Goal: Task Accomplishment & Management: Complete application form

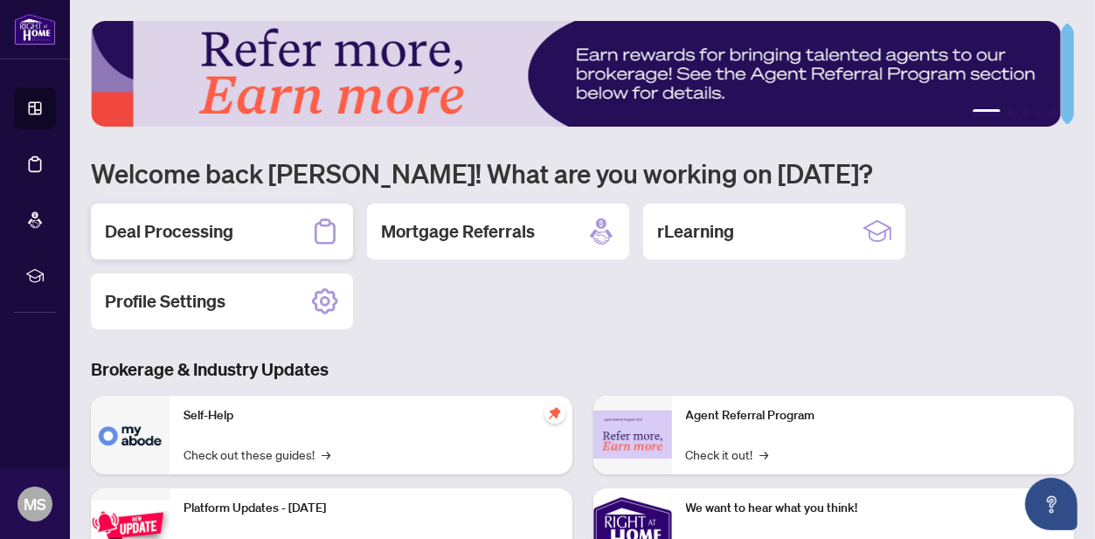
click at [190, 229] on h2 "Deal Processing" at bounding box center [169, 231] width 128 height 24
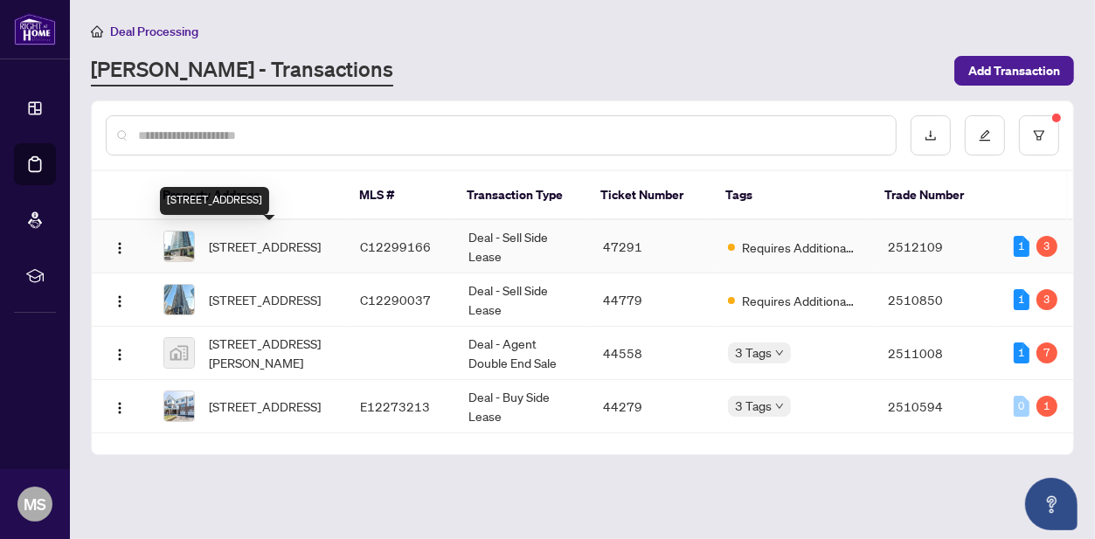
click at [277, 247] on span "[STREET_ADDRESS]" at bounding box center [265, 246] width 112 height 19
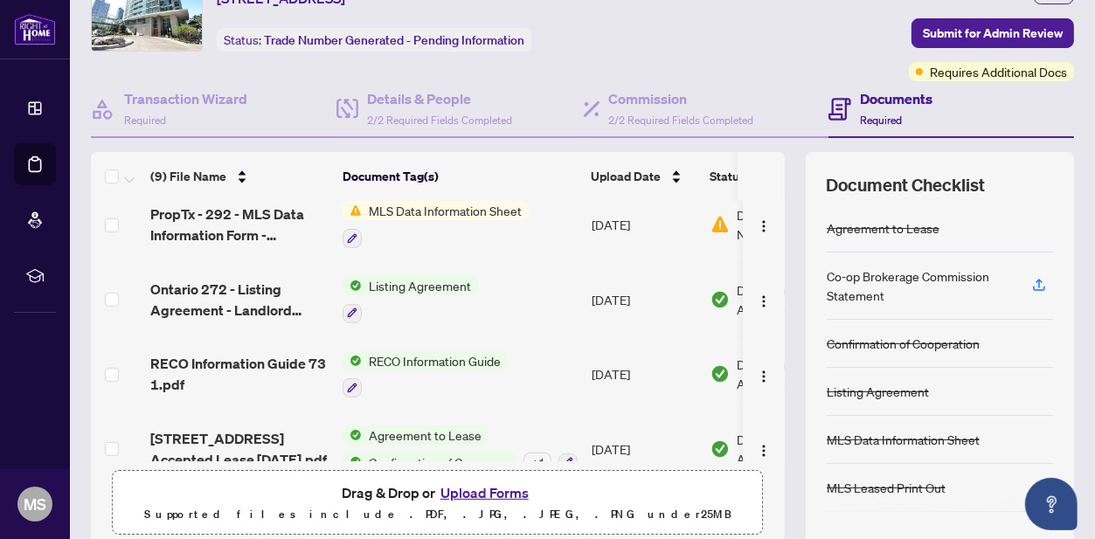
scroll to position [400, 0]
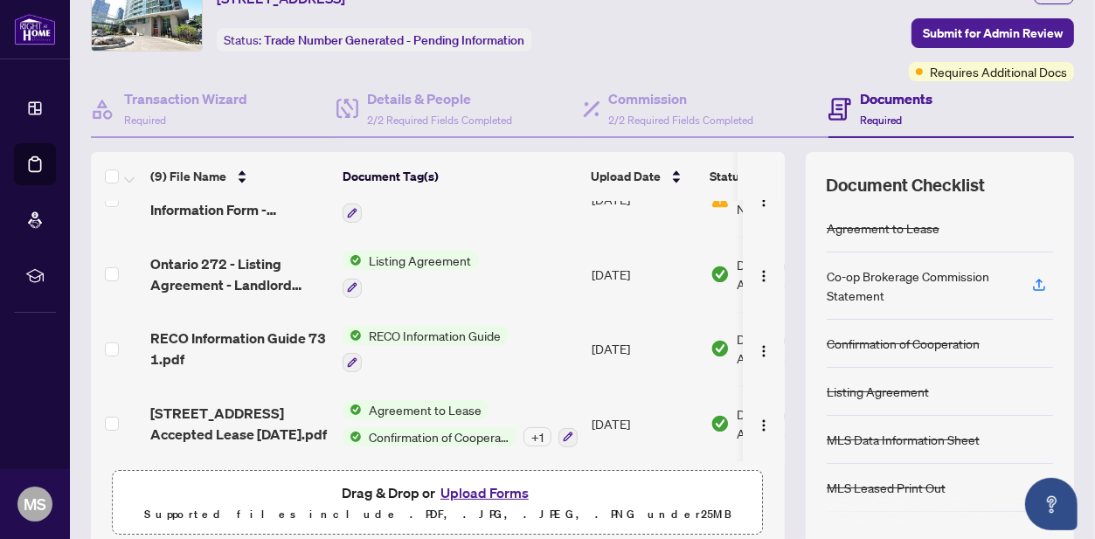
click at [465, 483] on button "Upload Forms" at bounding box center [484, 492] width 99 height 23
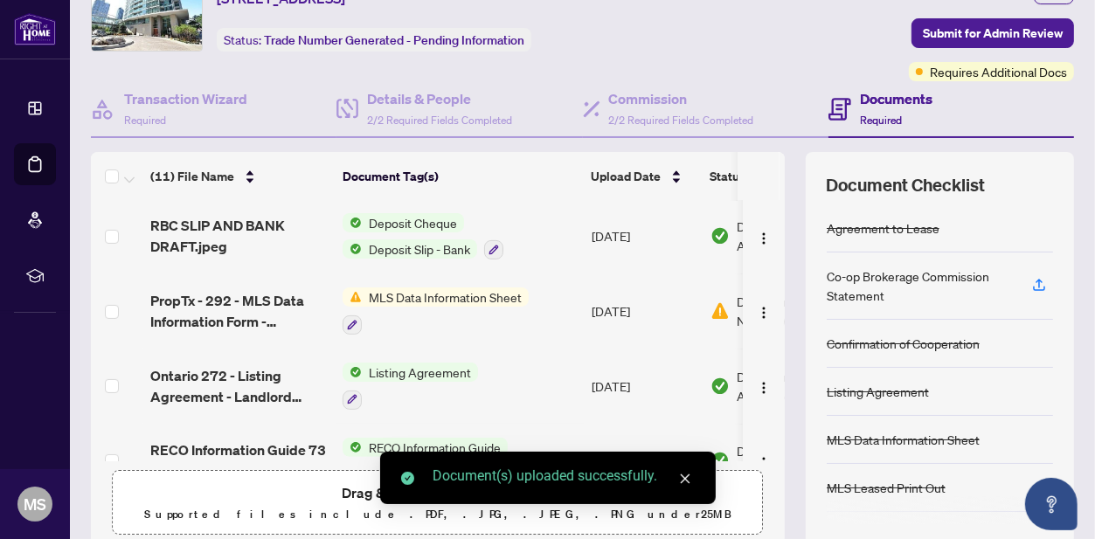
scroll to position [0, 0]
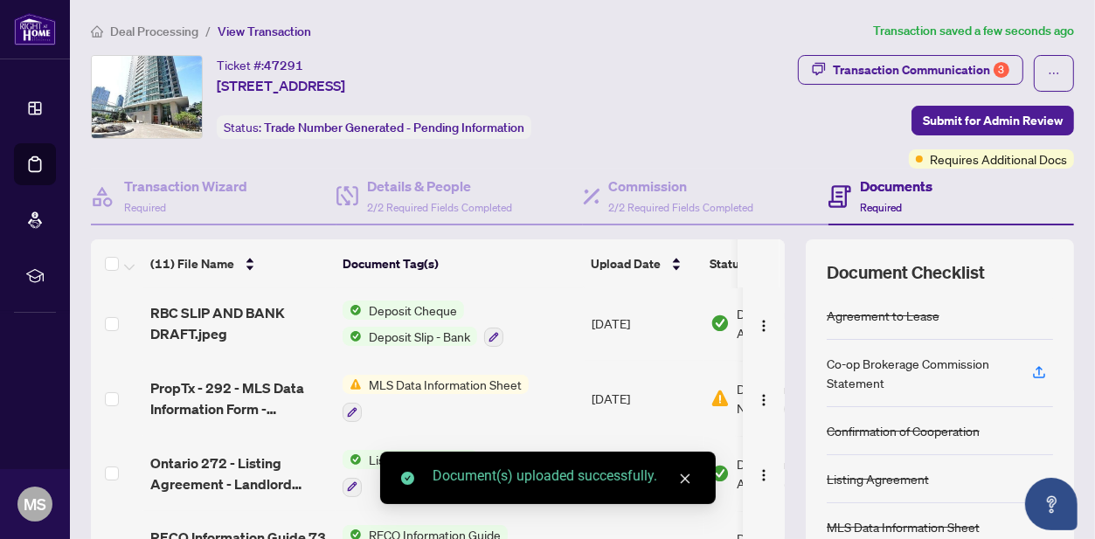
click at [393, 377] on span "MLS Data Information Sheet" at bounding box center [445, 384] width 167 height 19
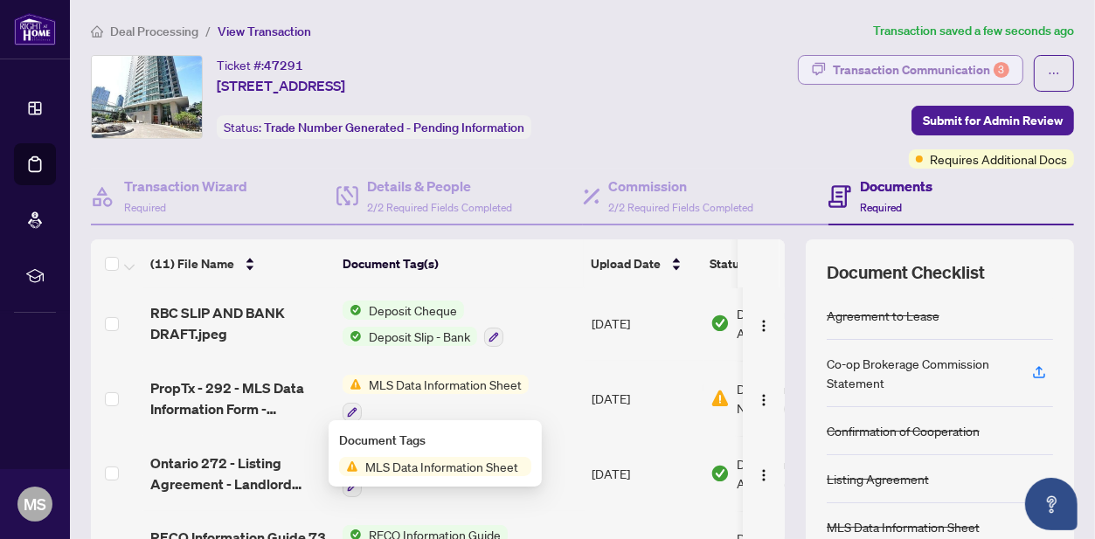
click at [966, 64] on div "Transaction Communication 3" at bounding box center [921, 70] width 177 height 28
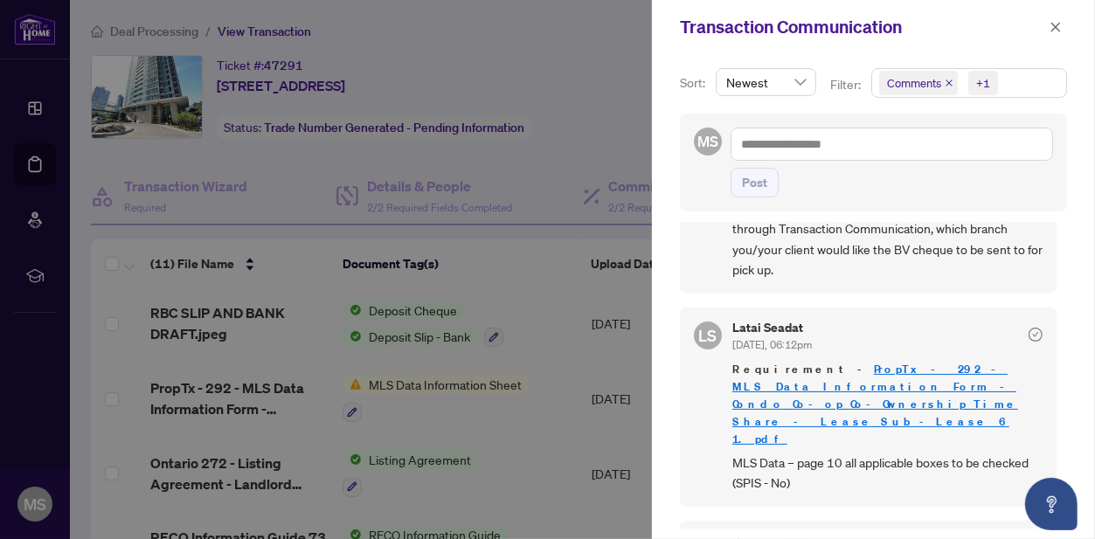
scroll to position [82, 0]
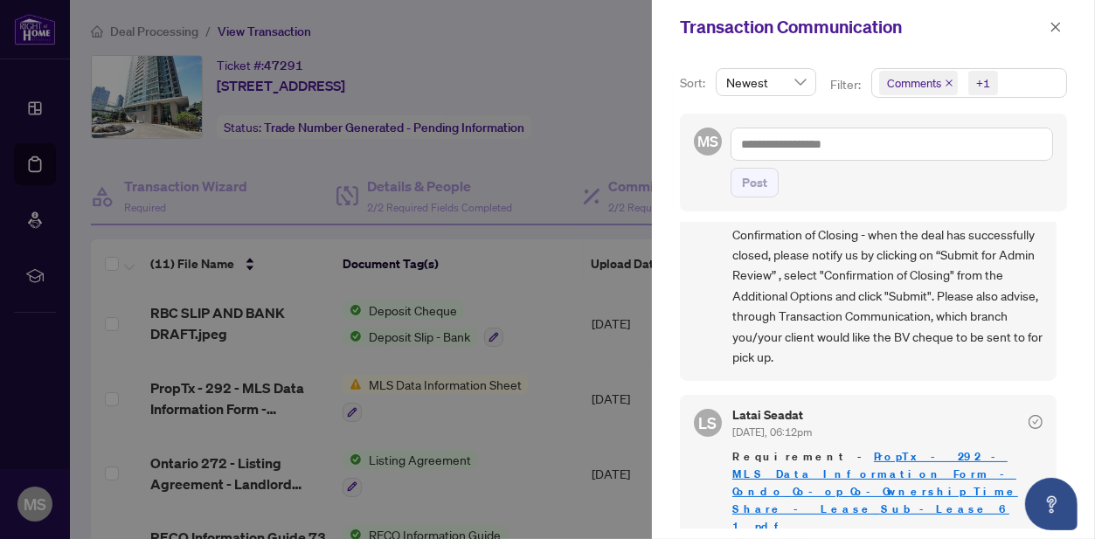
click at [553, 159] on div at bounding box center [547, 269] width 1095 height 539
click at [1059, 28] on icon "close" at bounding box center [1055, 27] width 12 height 12
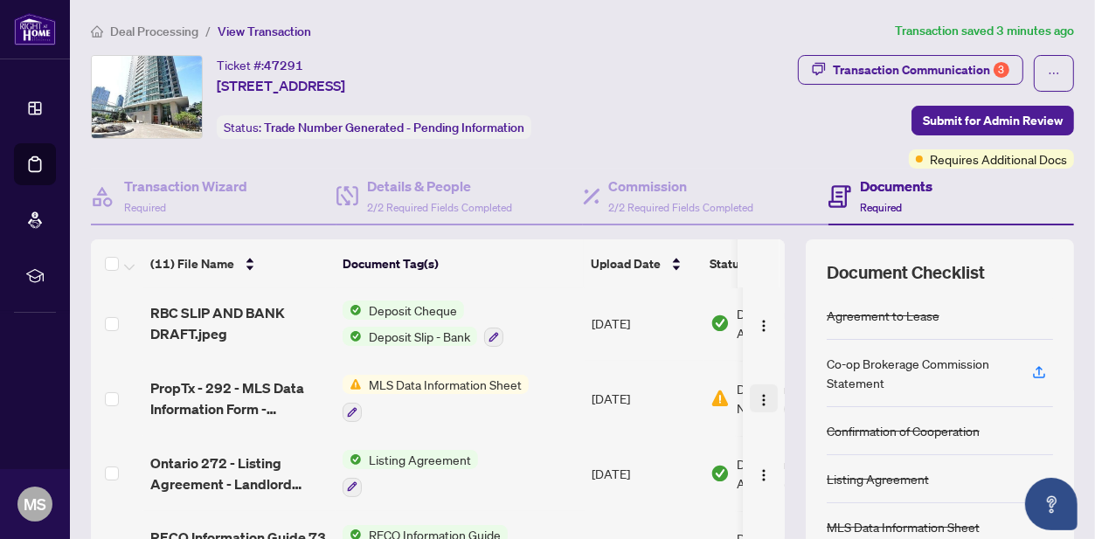
click at [757, 389] on span "button" at bounding box center [764, 398] width 14 height 19
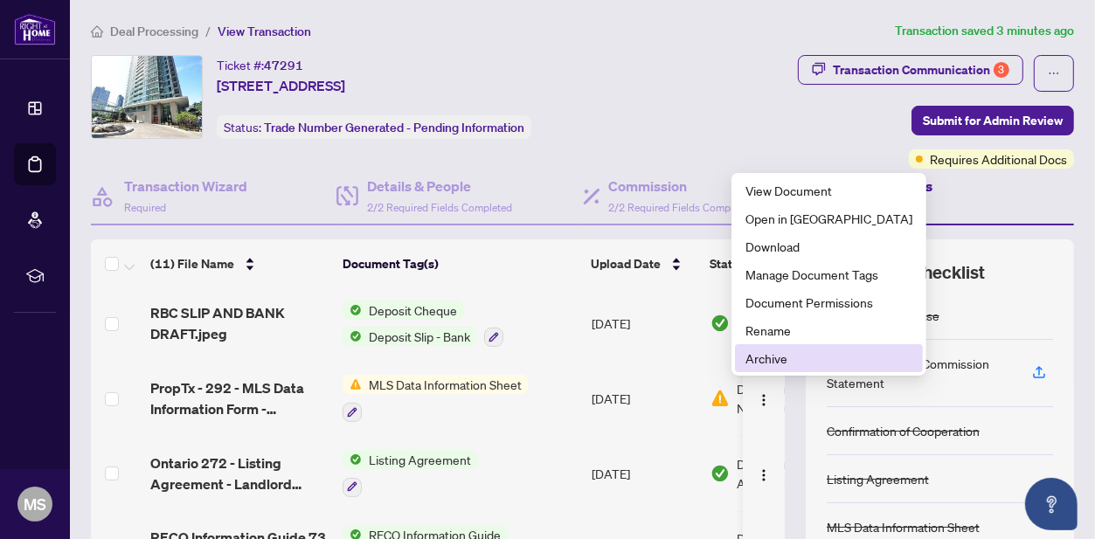
click at [754, 355] on span "Archive" at bounding box center [828, 358] width 167 height 19
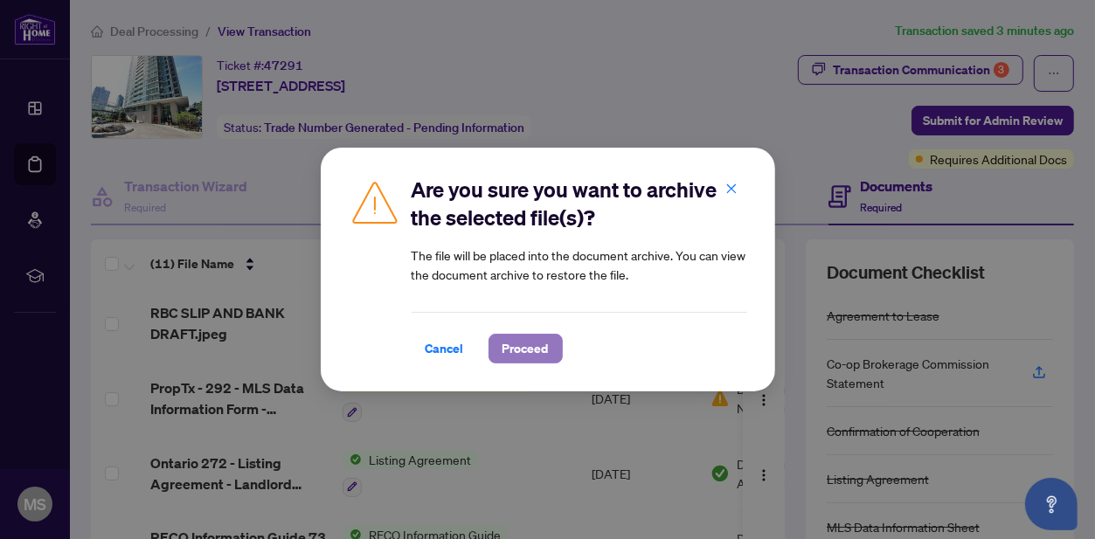
click at [535, 343] on span "Proceed" at bounding box center [525, 349] width 46 height 28
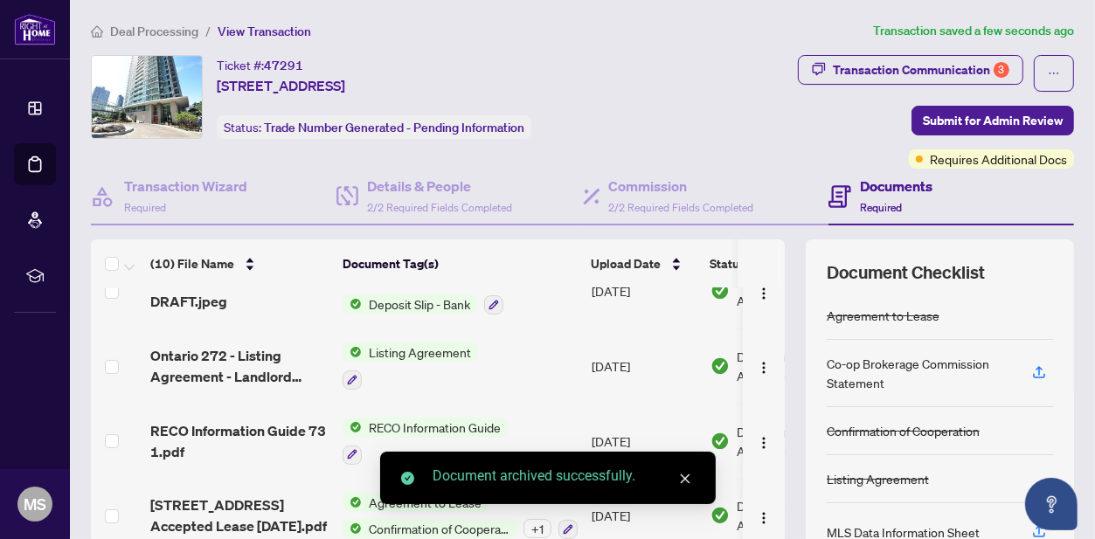
scroll to position [438, 0]
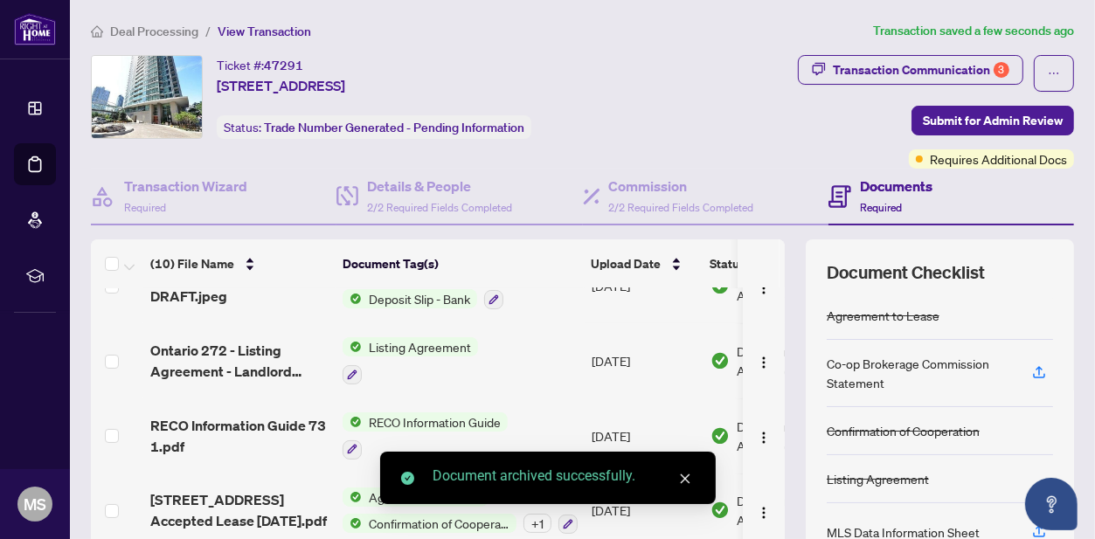
click at [706, 468] on div "Document archived successfully." at bounding box center [548, 478] width 336 height 52
click at [686, 488] on link "Close" at bounding box center [684, 478] width 19 height 19
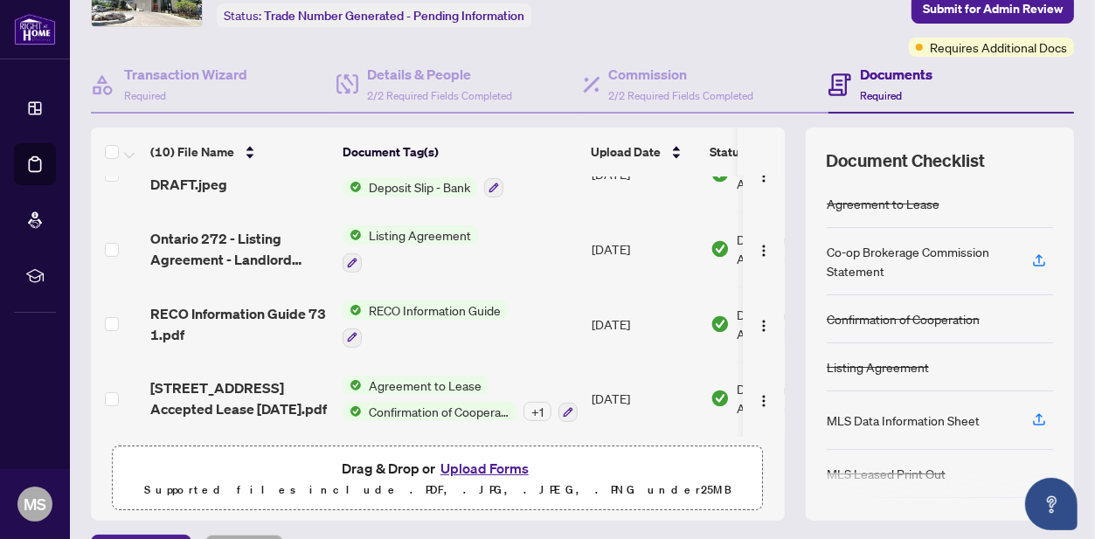
scroll to position [216, 0]
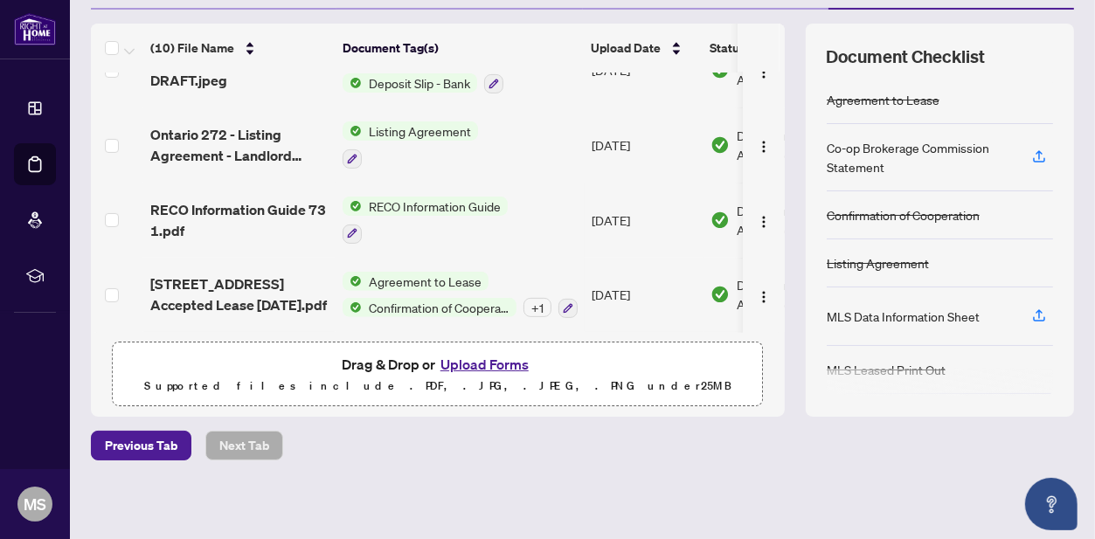
click at [481, 363] on button "Upload Forms" at bounding box center [484, 364] width 99 height 23
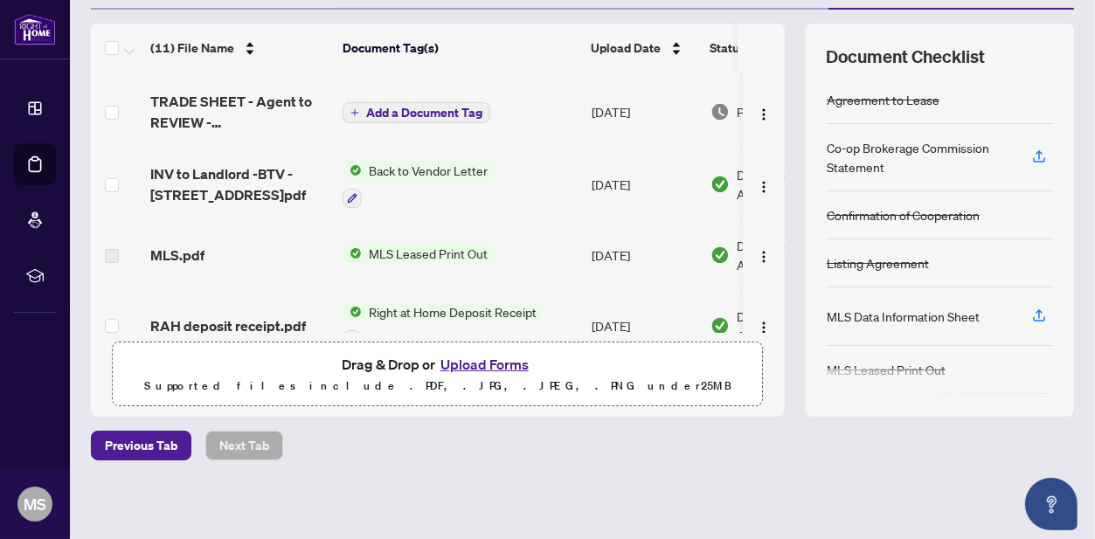
scroll to position [176, 0]
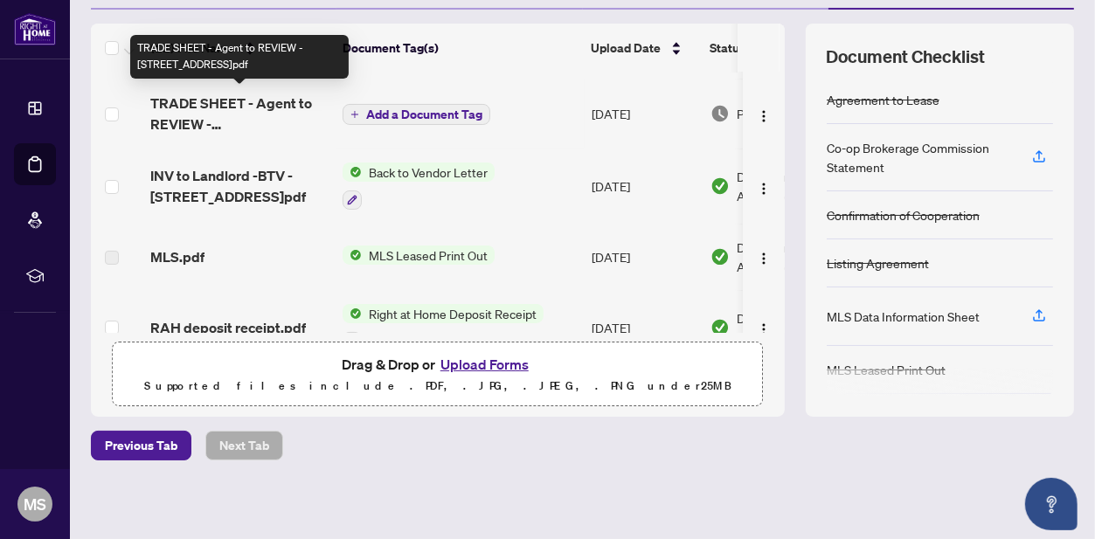
click at [283, 111] on span "TRADE SHEET - Agent to REVIEW - [STREET_ADDRESS]pdf" at bounding box center [239, 114] width 178 height 42
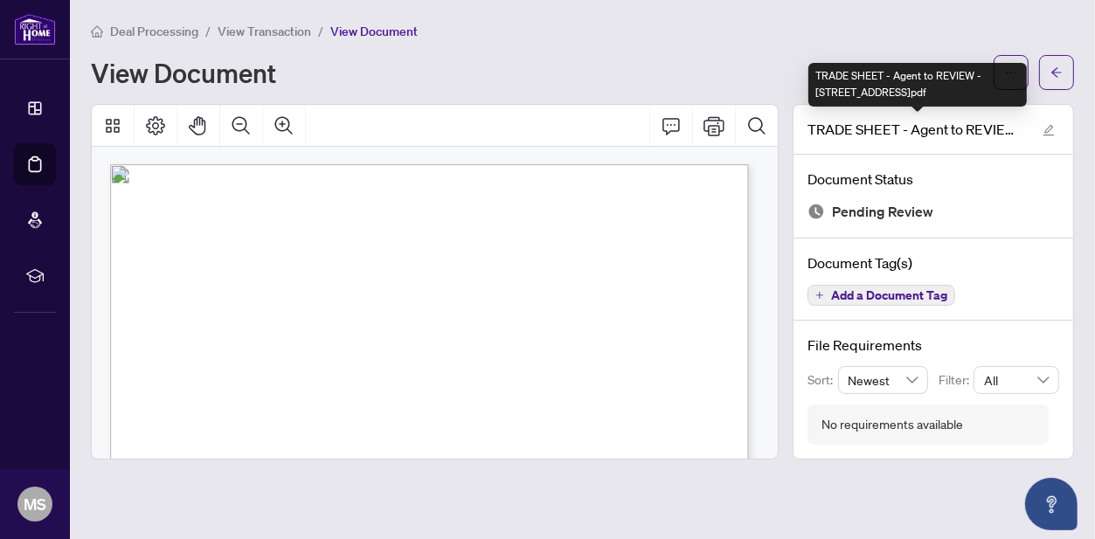
click at [1010, 79] on div "TRADE SHEET - Agent to REVIEW - [STREET_ADDRESS]pdf" at bounding box center [917, 85] width 218 height 44
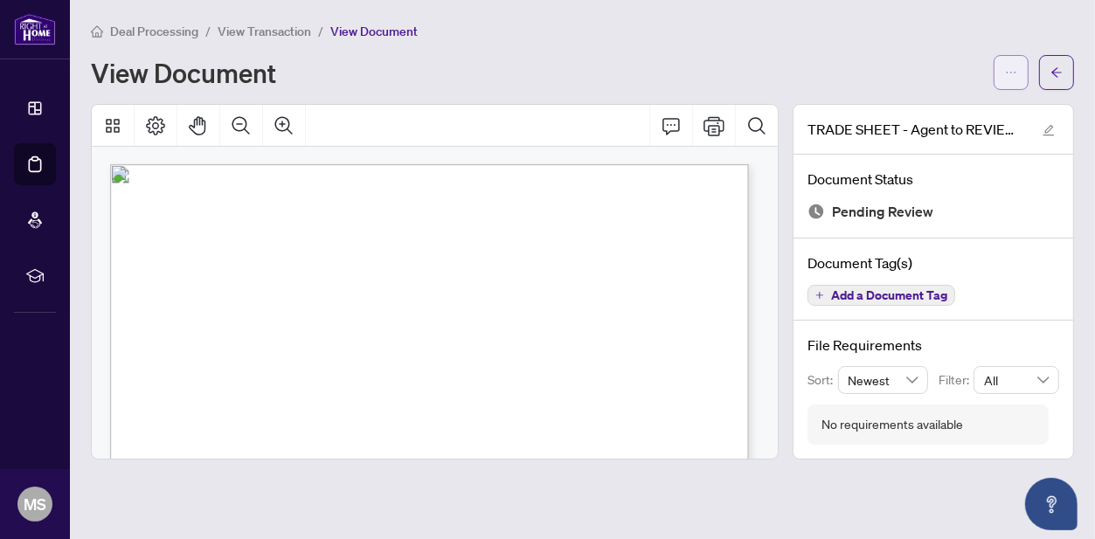
click at [1013, 66] on icon "ellipsis" at bounding box center [1011, 72] width 12 height 12
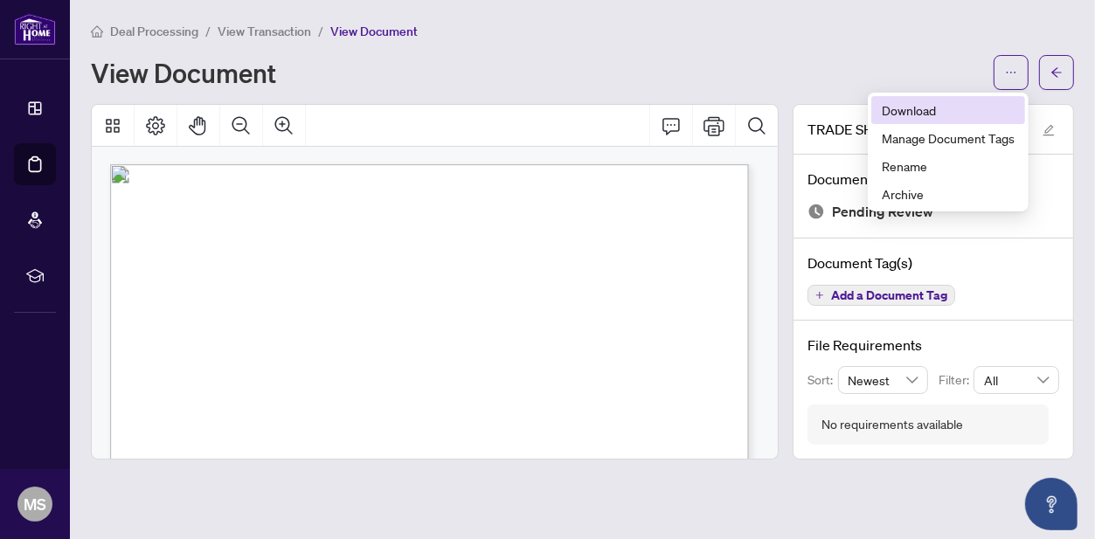
click at [938, 114] on span "Download" at bounding box center [948, 109] width 133 height 19
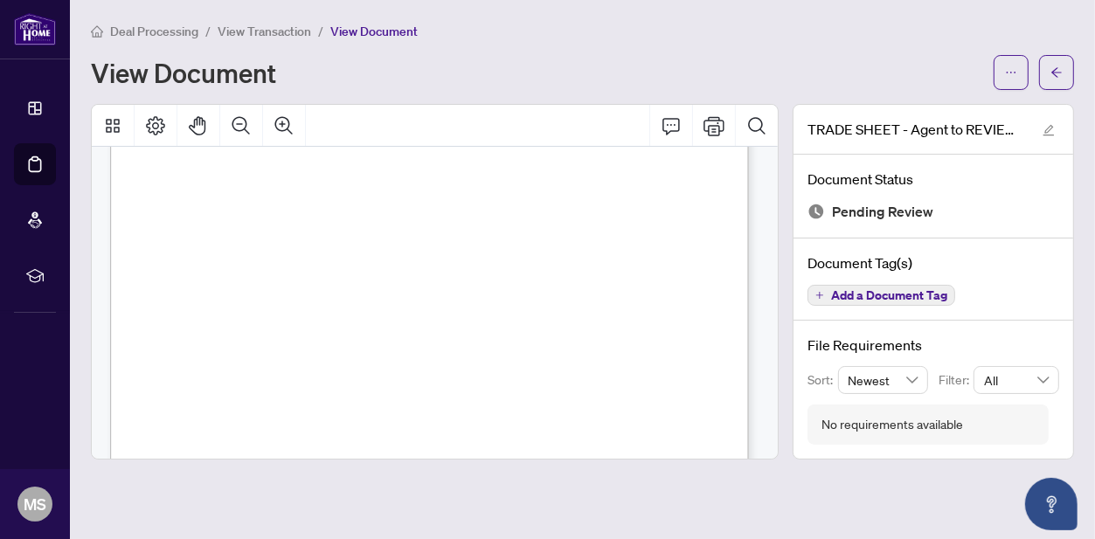
scroll to position [87, 0]
click at [1025, 68] on button "button" at bounding box center [1010, 72] width 35 height 35
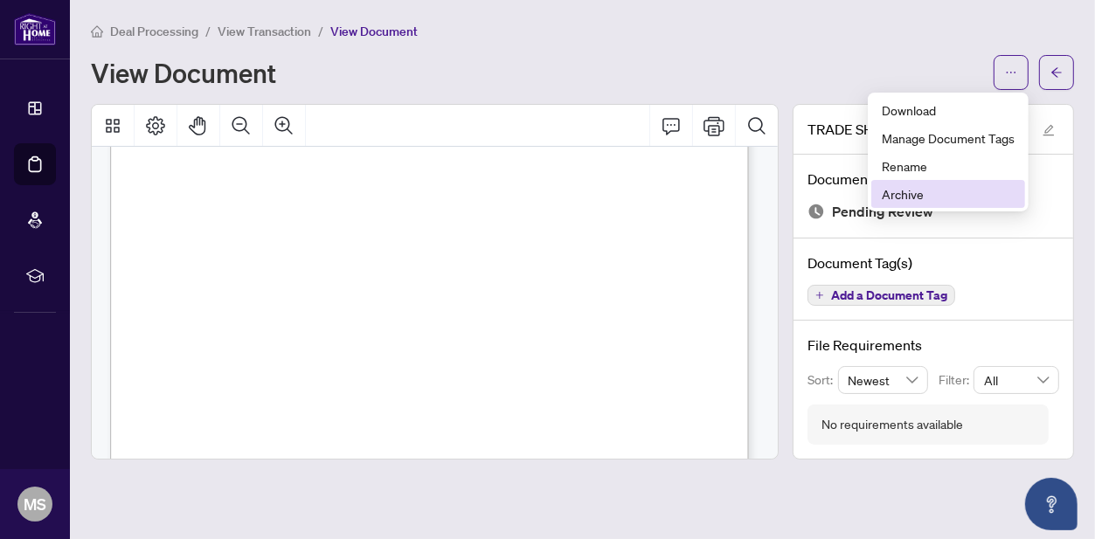
click at [903, 197] on span "Archive" at bounding box center [948, 193] width 133 height 19
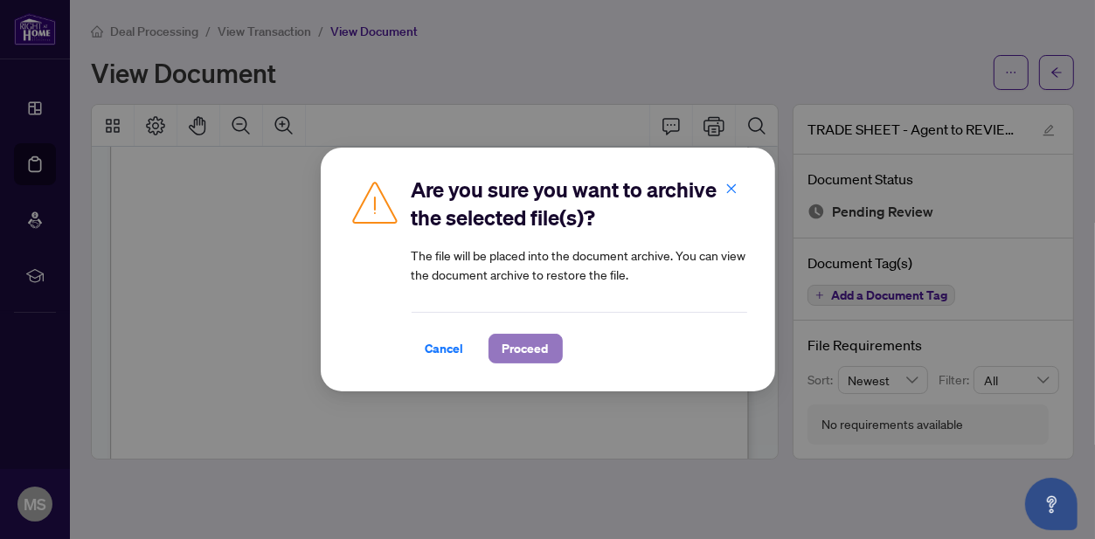
click at [509, 350] on span "Proceed" at bounding box center [525, 349] width 46 height 28
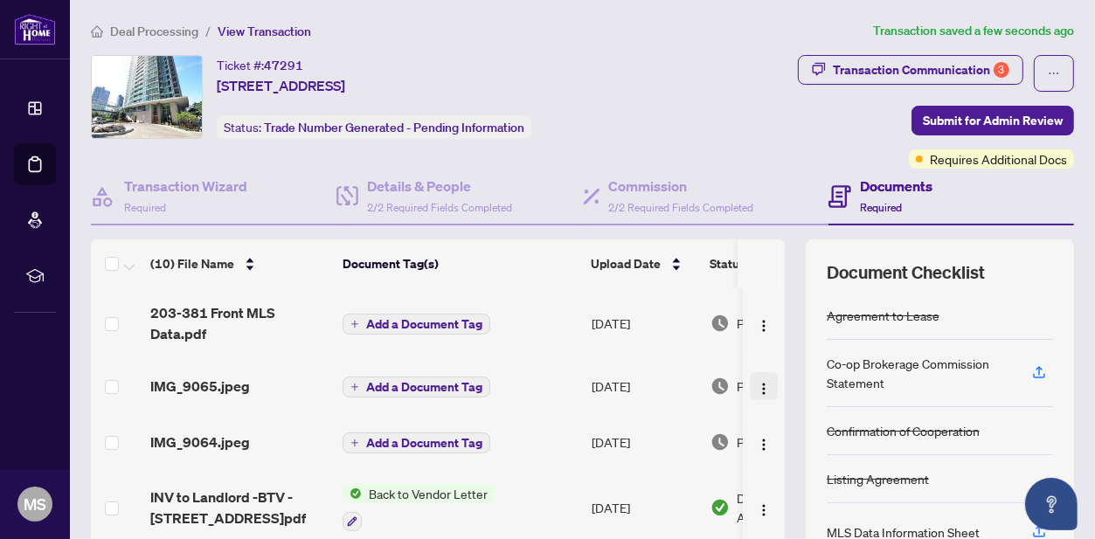
click at [750, 388] on button "button" at bounding box center [764, 386] width 28 height 28
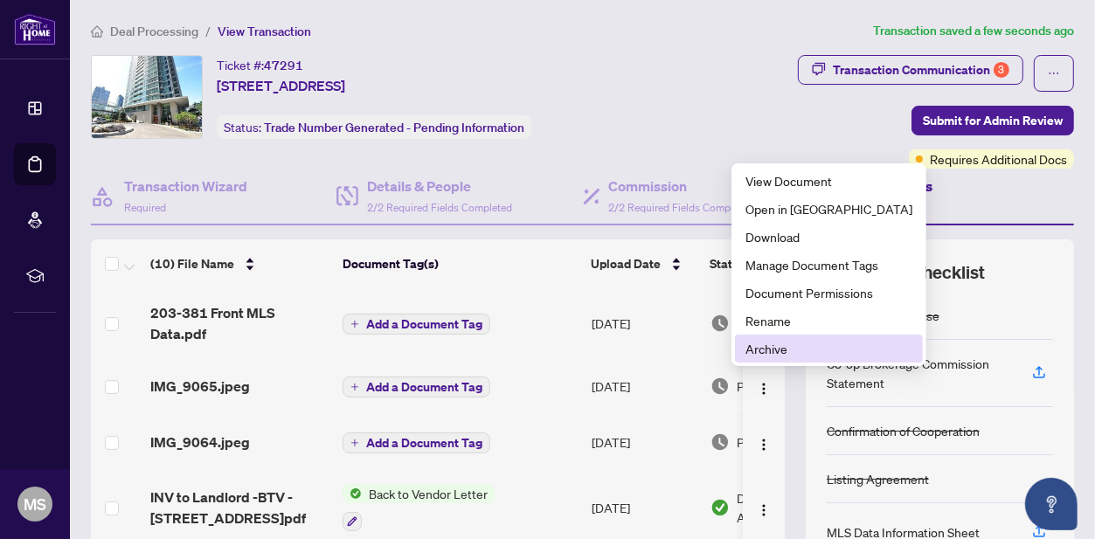
click at [773, 349] on span "Archive" at bounding box center [828, 348] width 167 height 19
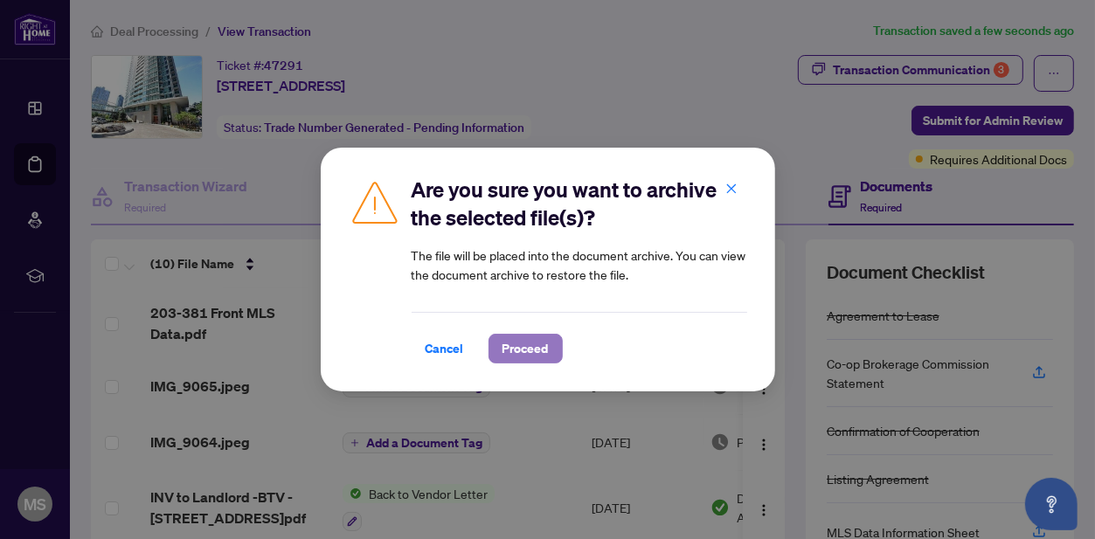
click at [524, 352] on span "Proceed" at bounding box center [525, 349] width 46 height 28
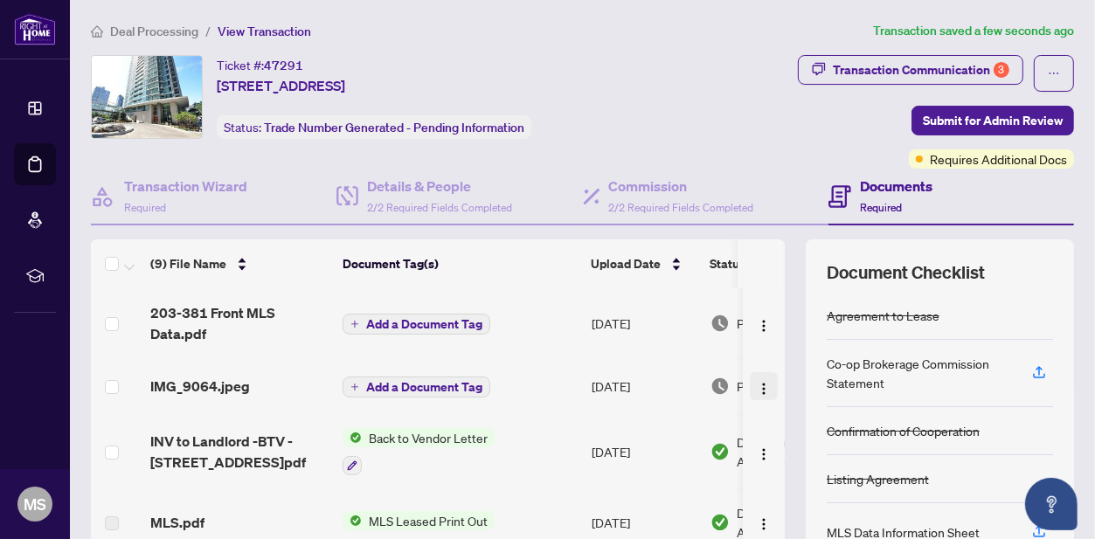
click at [753, 391] on button "button" at bounding box center [764, 386] width 28 height 28
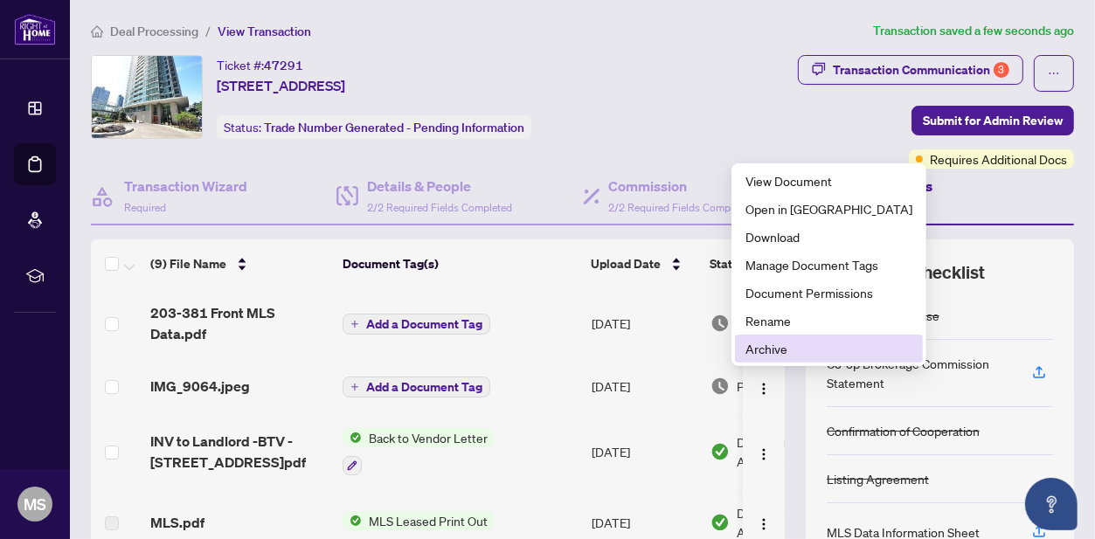
click at [764, 353] on span "Archive" at bounding box center [828, 348] width 167 height 19
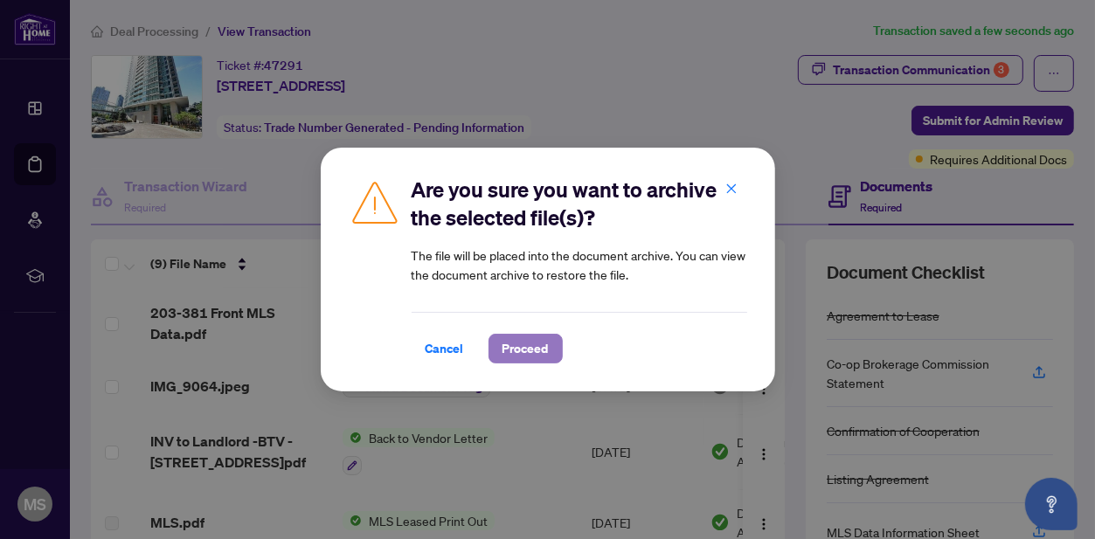
click at [521, 356] on span "Proceed" at bounding box center [525, 349] width 46 height 28
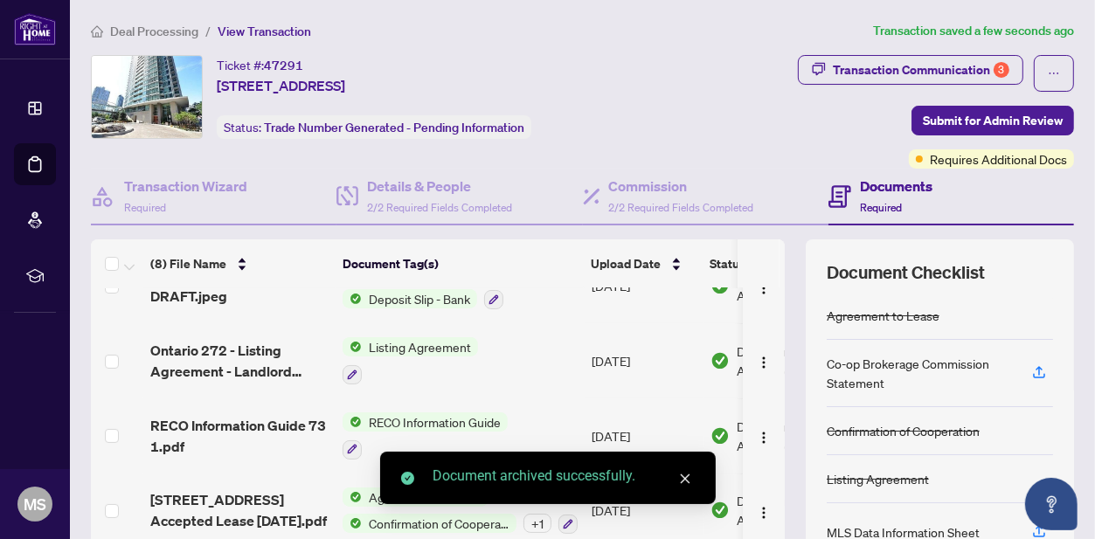
scroll to position [216, 0]
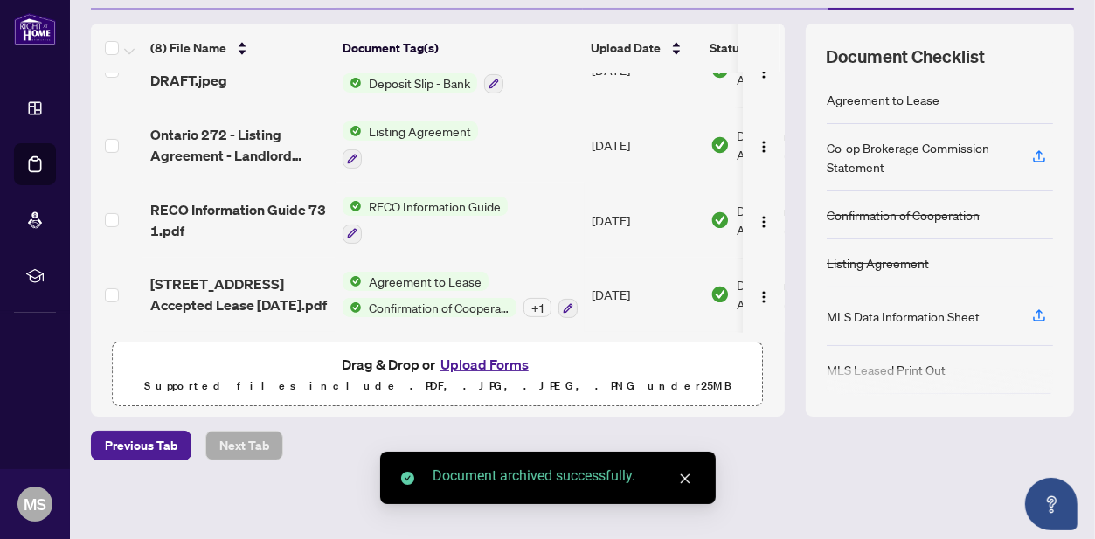
click at [455, 353] on button "Upload Forms" at bounding box center [484, 364] width 99 height 23
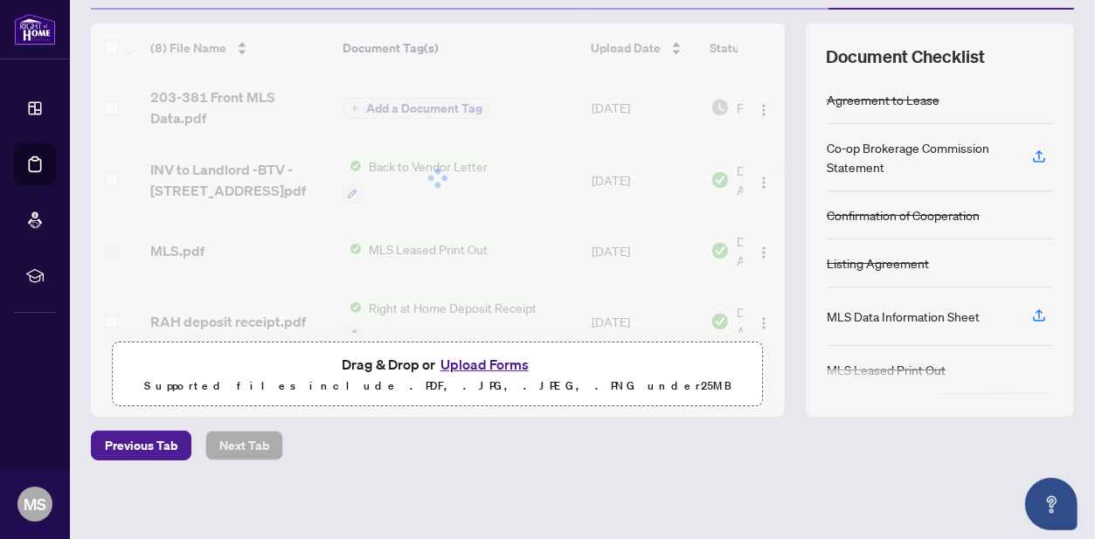
scroll to position [0, 0]
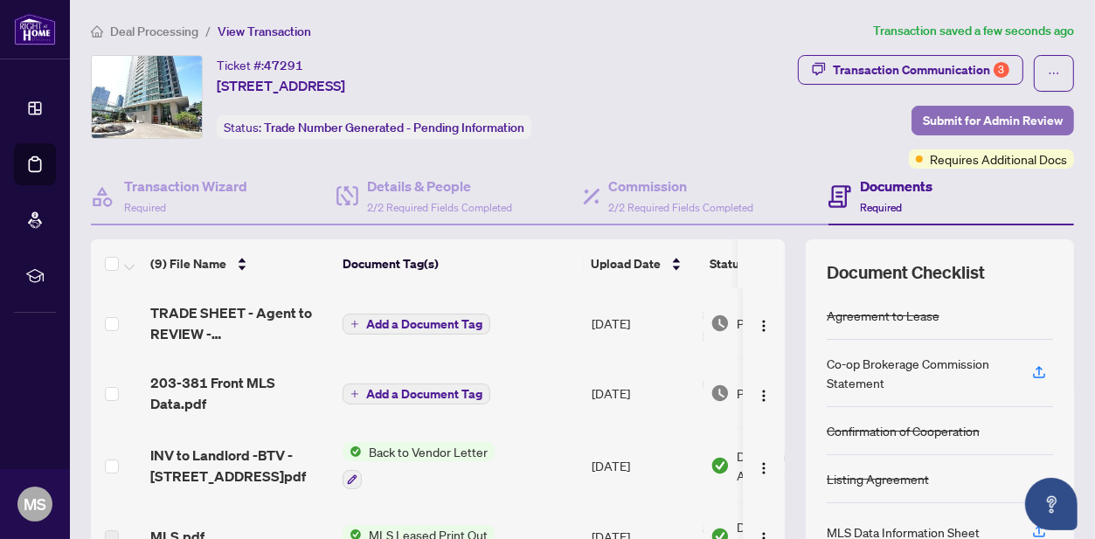
click at [923, 122] on span "Submit for Admin Review" at bounding box center [993, 121] width 140 height 28
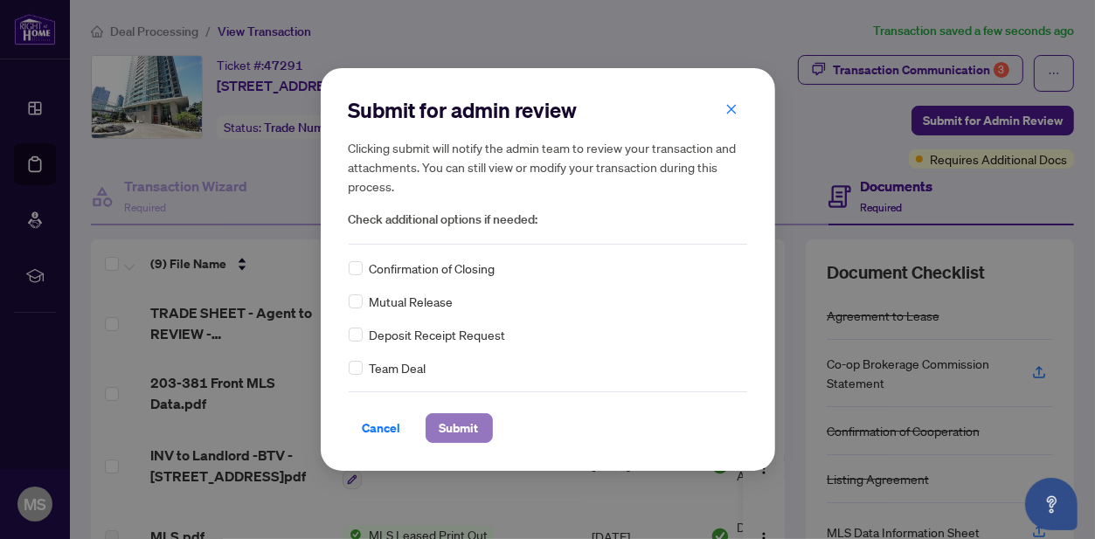
click at [456, 424] on span "Submit" at bounding box center [459, 428] width 39 height 28
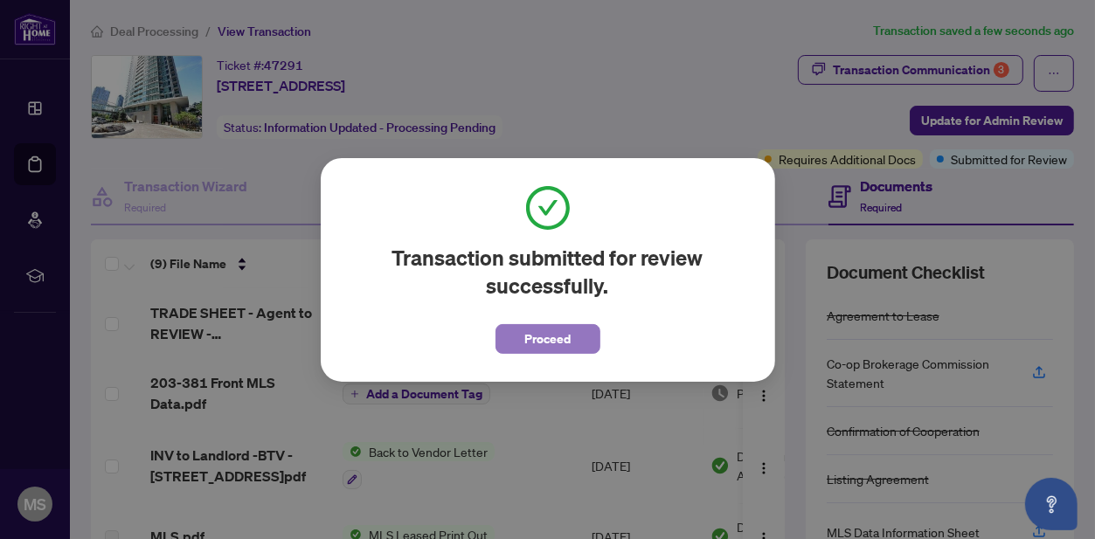
click at [547, 338] on span "Proceed" at bounding box center [547, 339] width 46 height 28
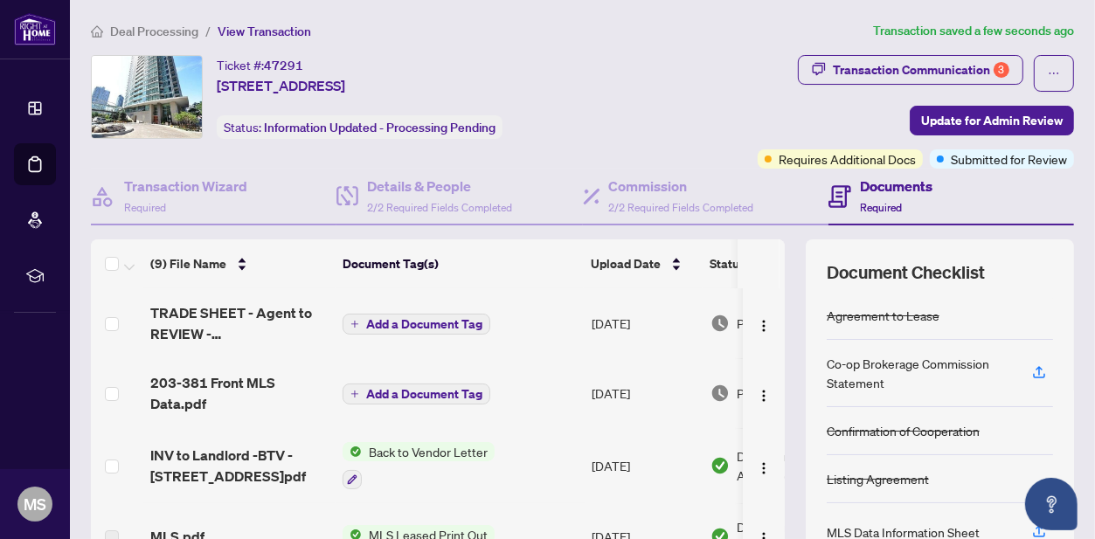
click at [139, 37] on span "Deal Processing" at bounding box center [154, 32] width 88 height 16
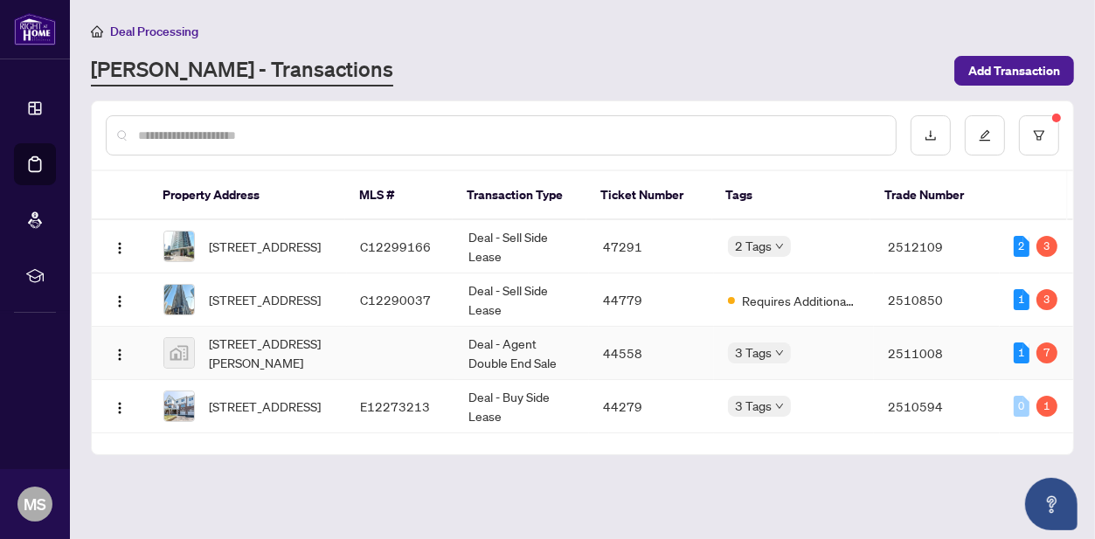
click at [439, 342] on td at bounding box center [400, 353] width 107 height 53
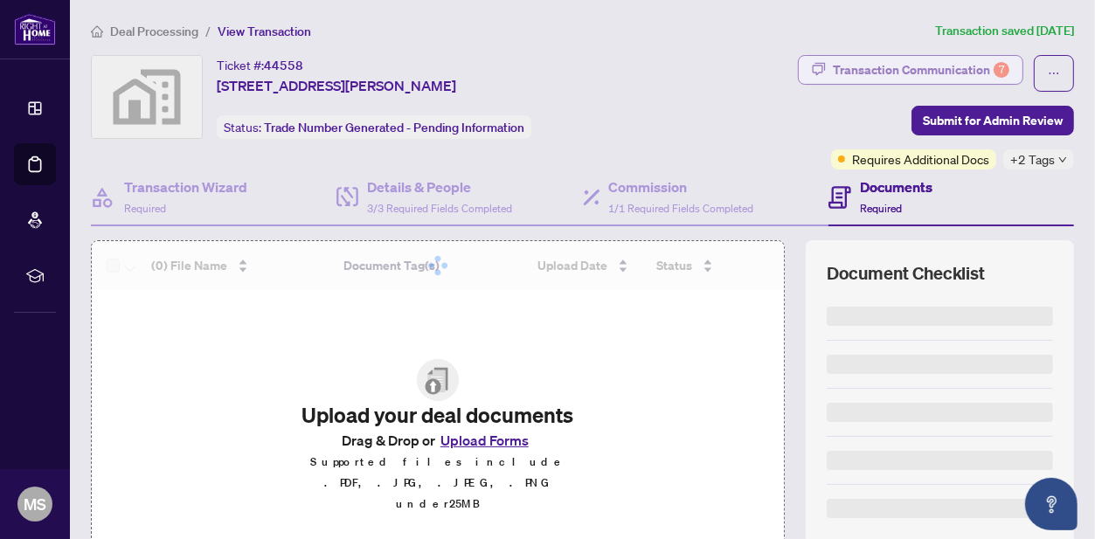
click at [943, 68] on div "Transaction Communication 7" at bounding box center [921, 70] width 177 height 28
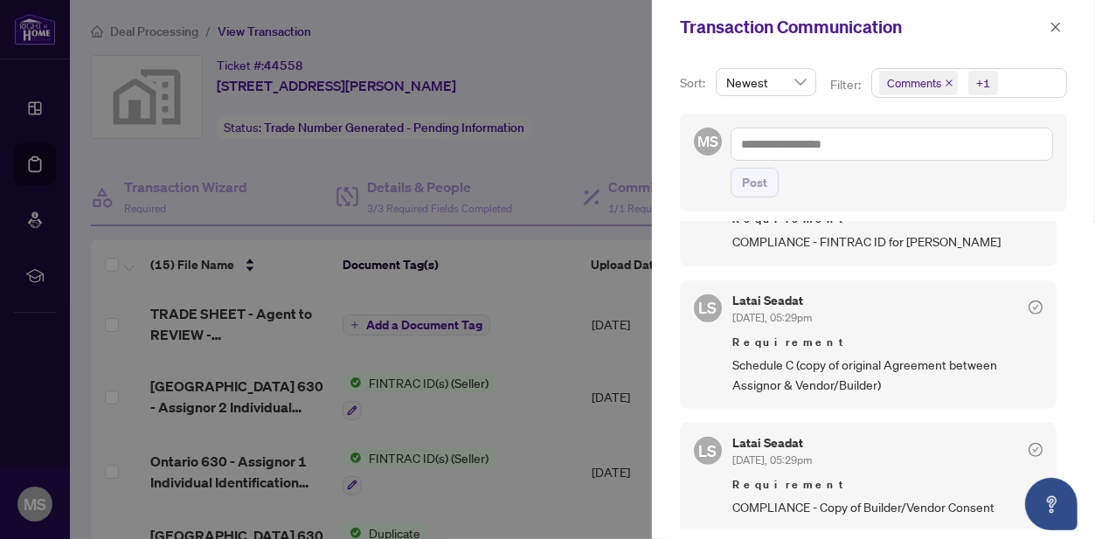
scroll to position [612, 0]
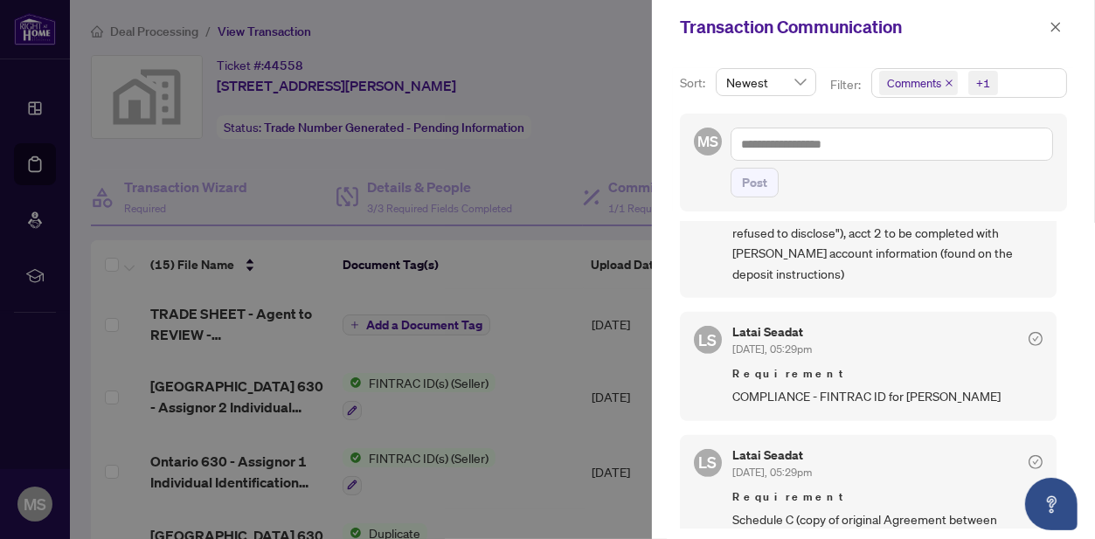
click at [1067, 21] on div "Transaction Communication" at bounding box center [873, 27] width 443 height 54
click at [1053, 30] on icon "close" at bounding box center [1055, 27] width 12 height 12
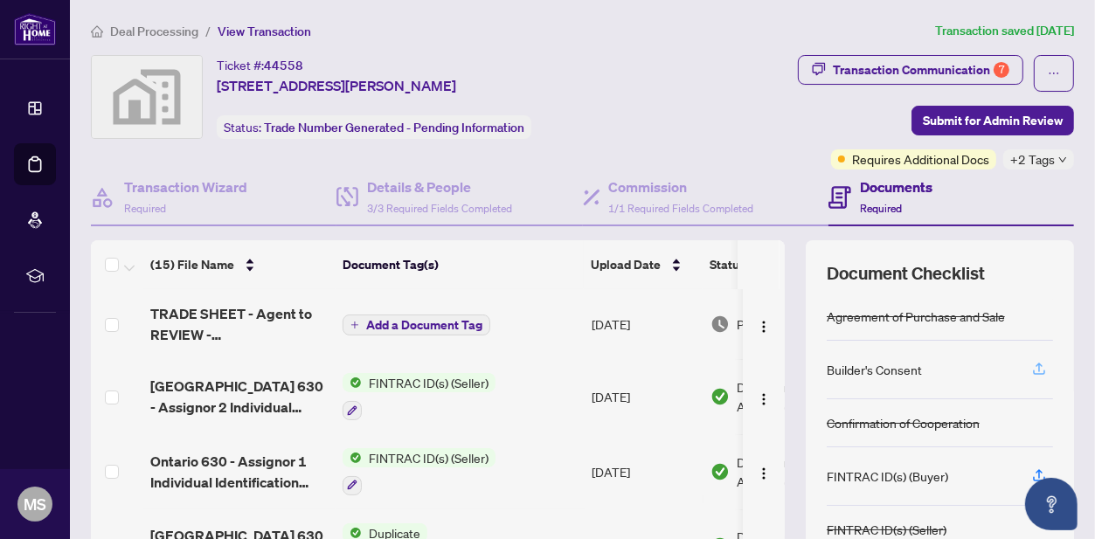
click at [1031, 367] on icon "button" at bounding box center [1039, 369] width 16 height 16
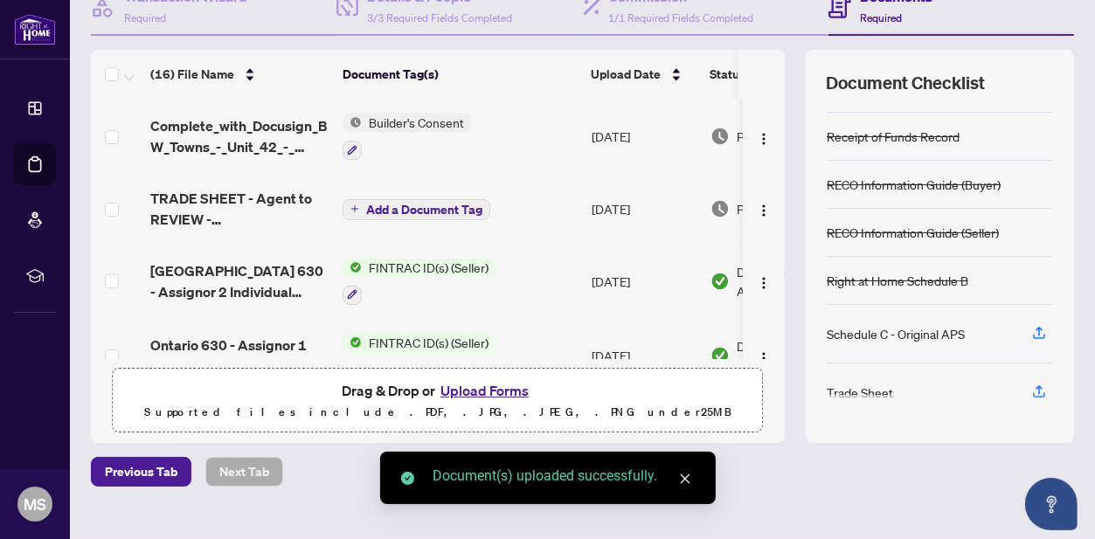
scroll to position [217, 0]
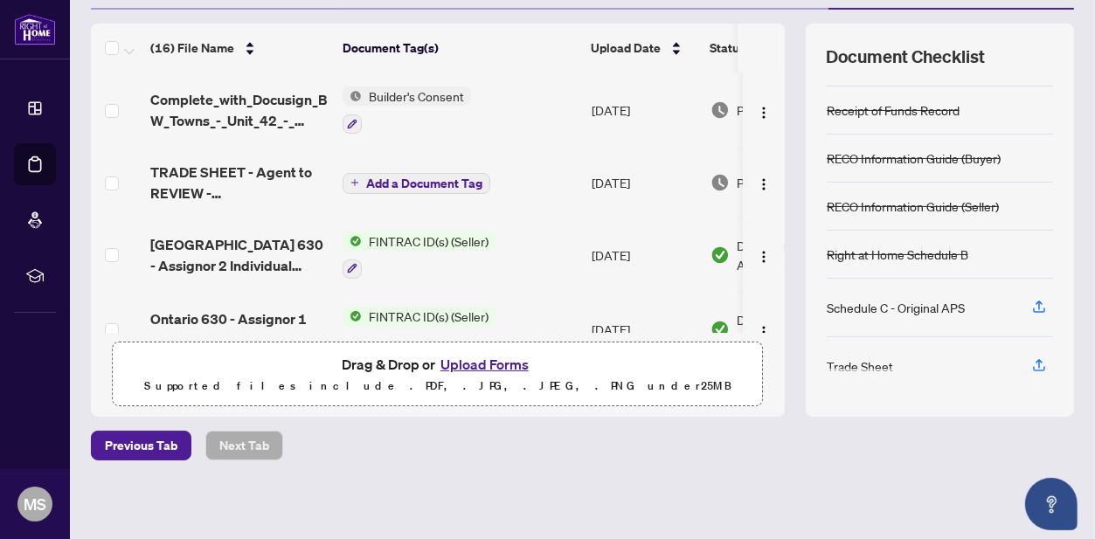
click at [443, 355] on button "Upload Forms" at bounding box center [484, 364] width 99 height 23
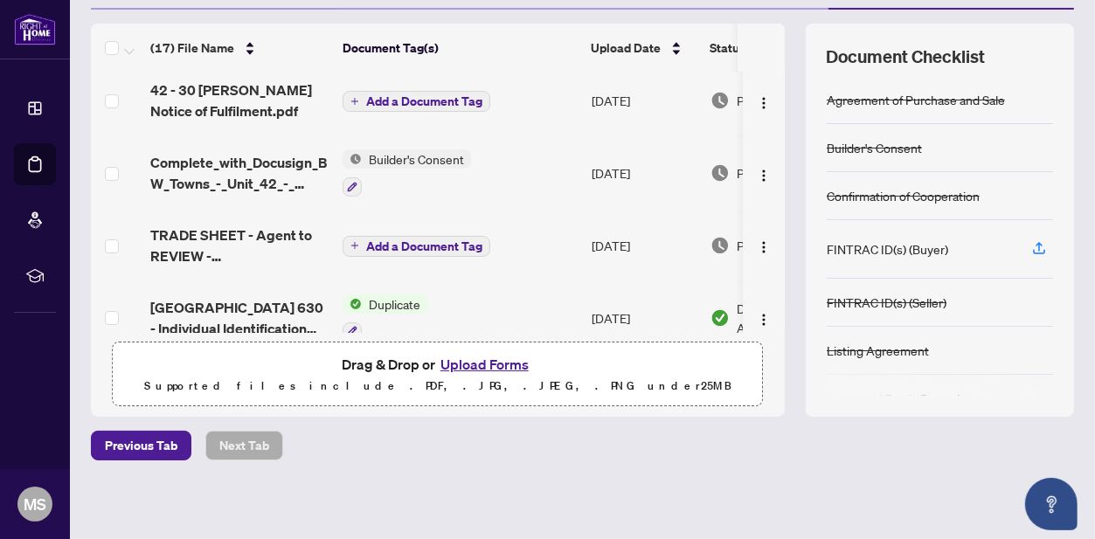
scroll to position [0, 0]
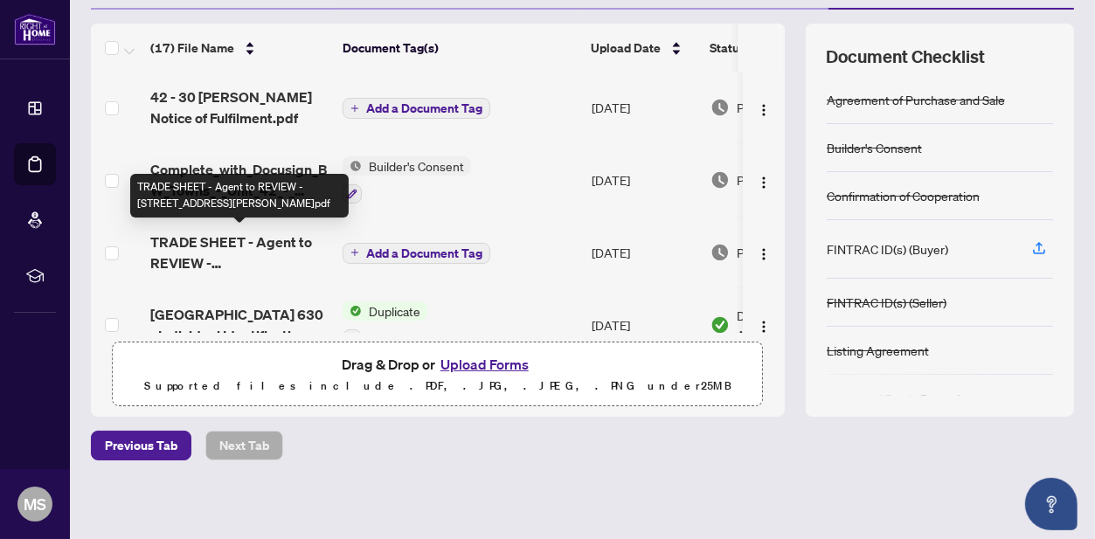
click at [284, 233] on span "TRADE SHEET - Agent to REVIEW - [STREET_ADDRESS][PERSON_NAME]pdf" at bounding box center [239, 253] width 178 height 42
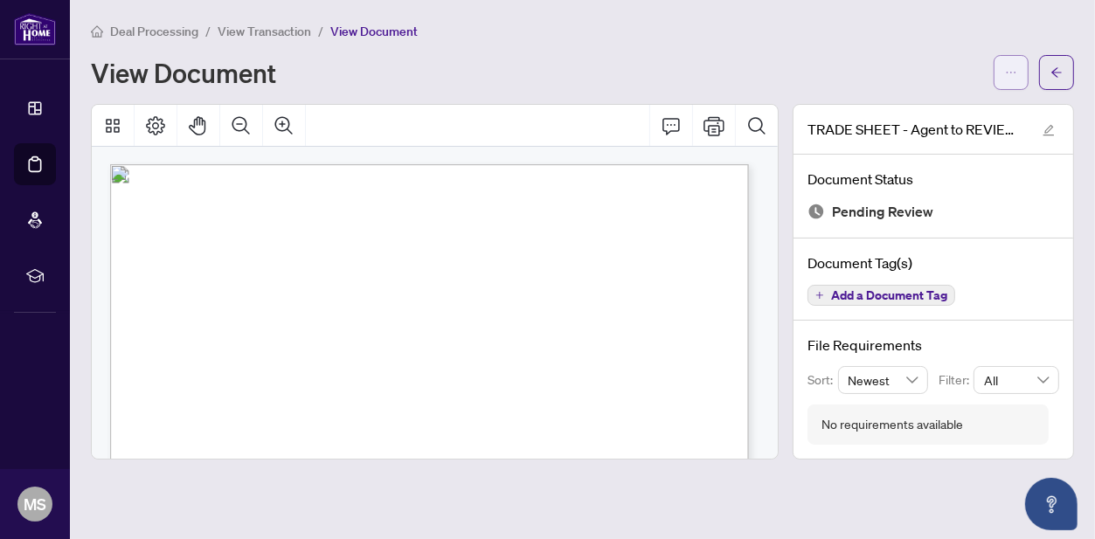
click at [1005, 68] on icon "ellipsis" at bounding box center [1011, 72] width 12 height 12
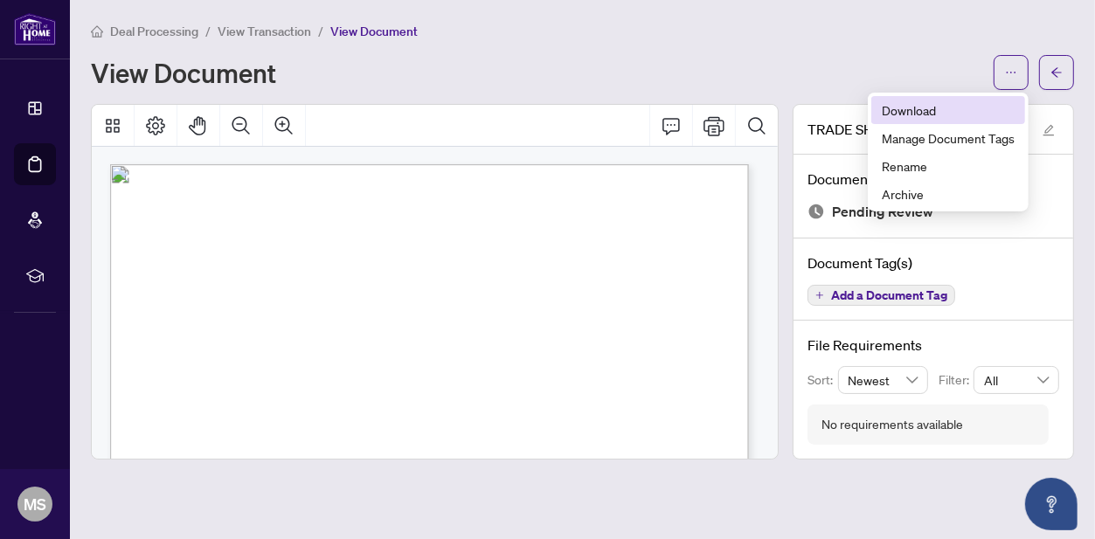
click at [915, 108] on span "Download" at bounding box center [948, 109] width 133 height 19
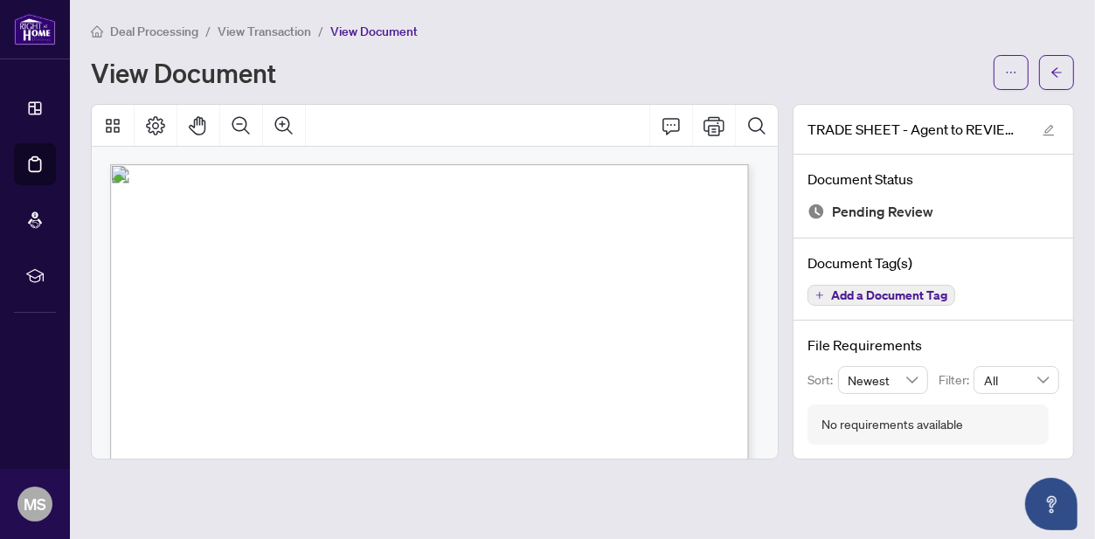
click at [489, 112] on div at bounding box center [435, 126] width 686 height 42
click at [1014, 64] on span "button" at bounding box center [1011, 73] width 12 height 28
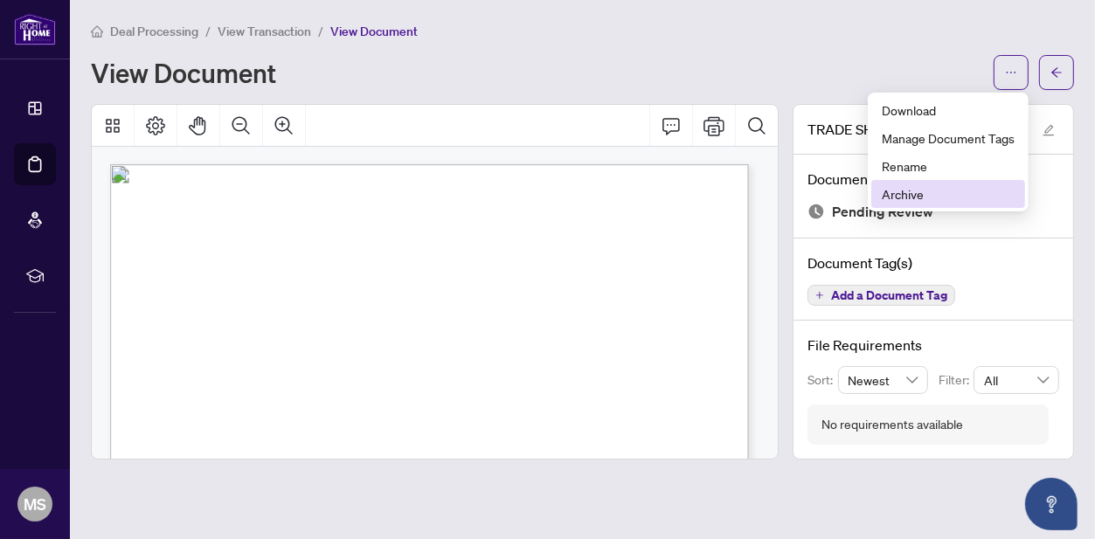
click at [889, 199] on span "Archive" at bounding box center [948, 193] width 133 height 19
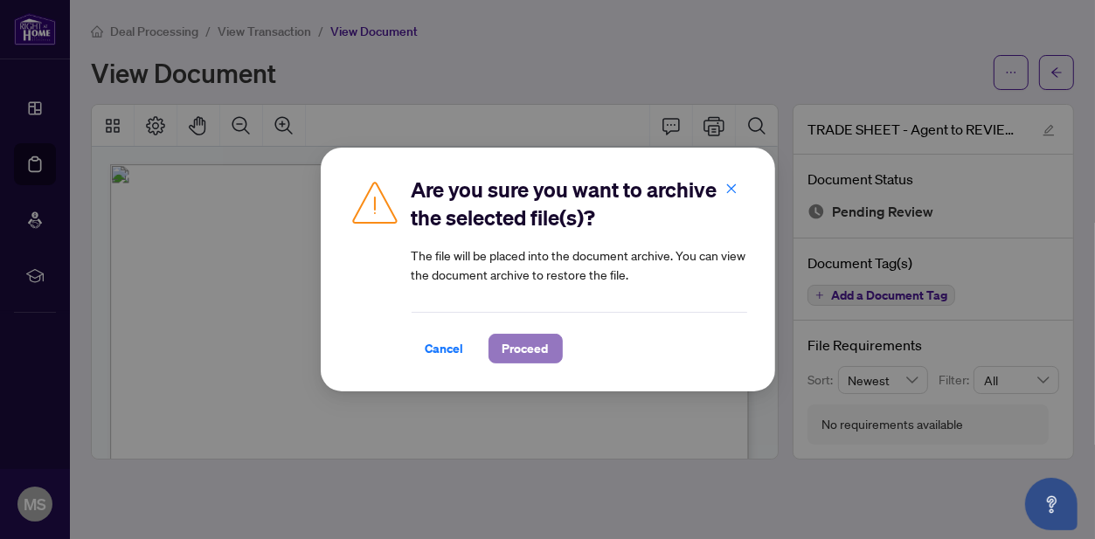
click at [525, 343] on span "Proceed" at bounding box center [525, 349] width 46 height 28
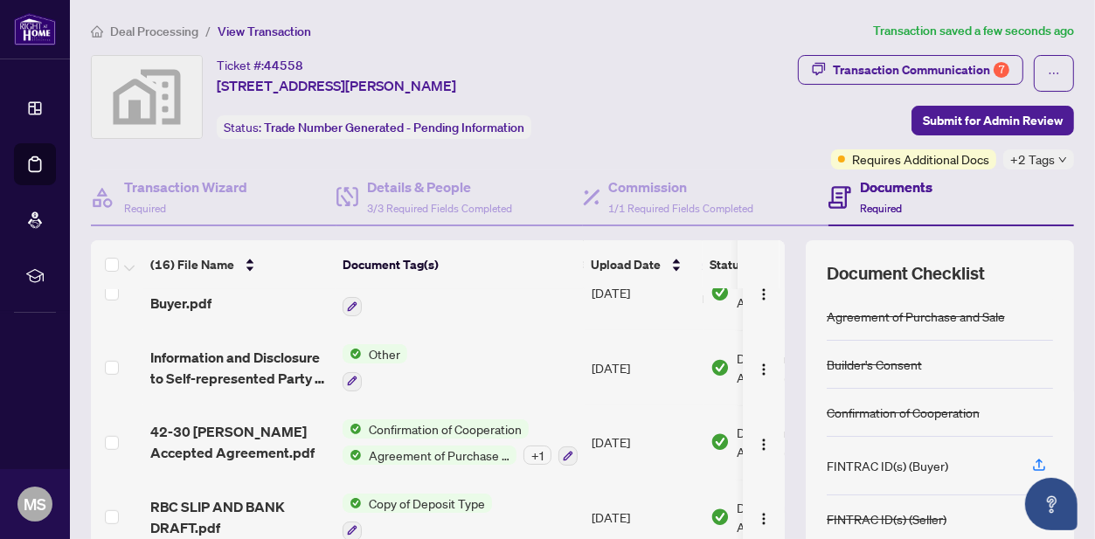
scroll to position [217, 0]
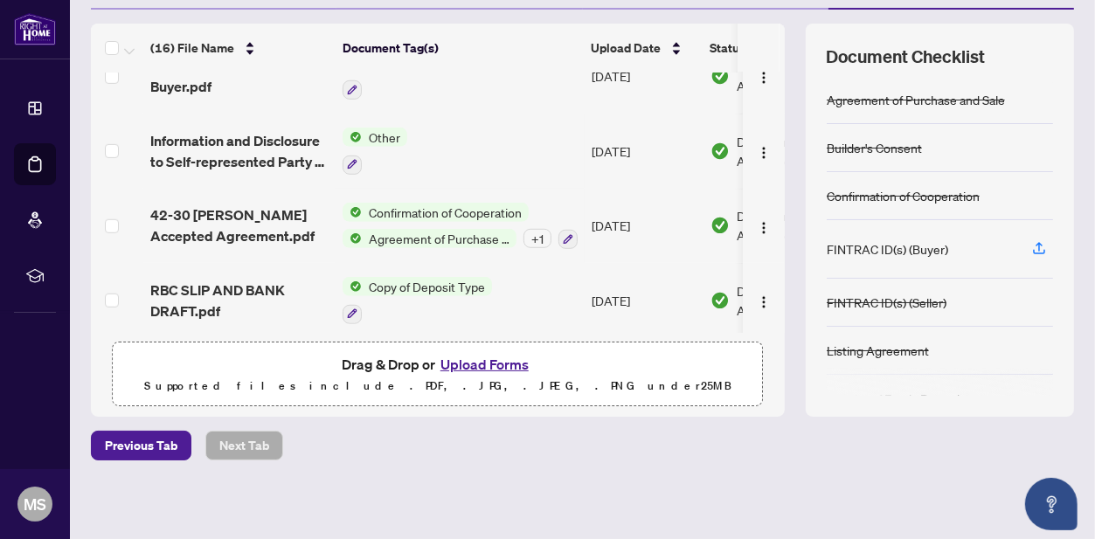
click at [479, 362] on button "Upload Forms" at bounding box center [484, 364] width 99 height 23
